Goal: Task Accomplishment & Management: Manage account settings

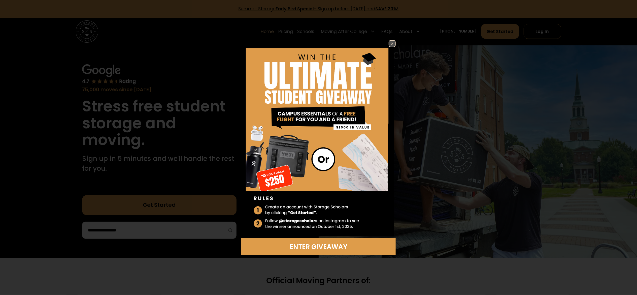
click at [390, 45] on img at bounding box center [392, 44] width 6 height 6
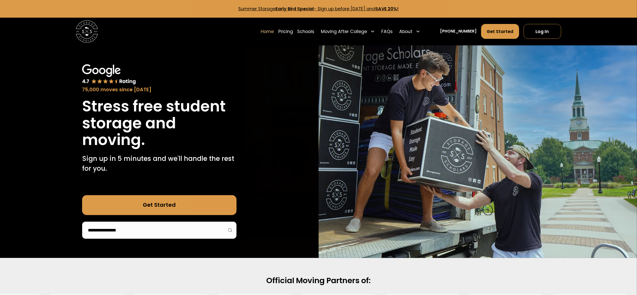
click at [390, 45] on img at bounding box center [392, 44] width 6 height 6
click at [536, 30] on link "Log In" at bounding box center [542, 31] width 38 height 15
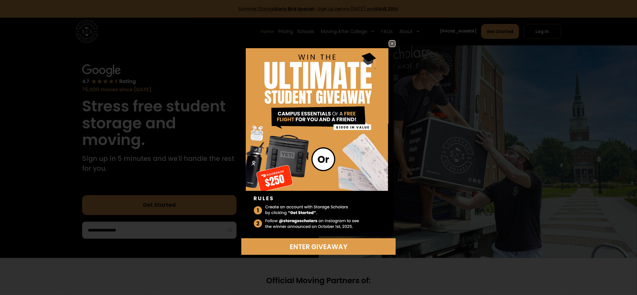
click at [391, 41] on img at bounding box center [392, 44] width 6 height 6
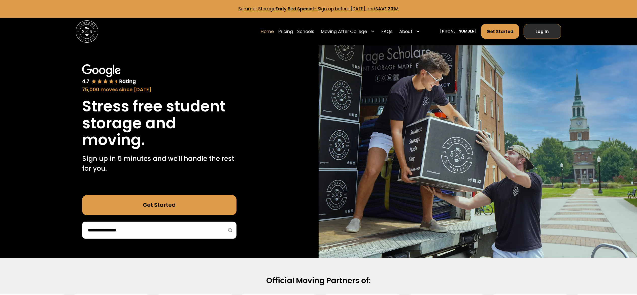
click at [546, 35] on link "Log In" at bounding box center [542, 31] width 38 height 15
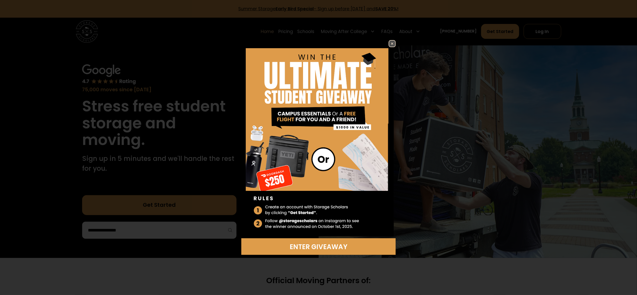
click at [393, 47] on img at bounding box center [318, 139] width 154 height 198
click at [393, 44] on img at bounding box center [392, 44] width 6 height 6
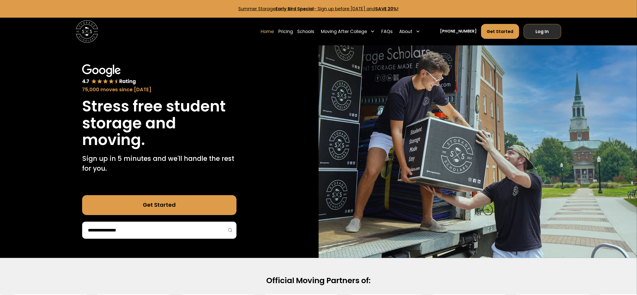
click at [541, 35] on link "Log In" at bounding box center [542, 31] width 38 height 15
